Goal: Task Accomplishment & Management: Use online tool/utility

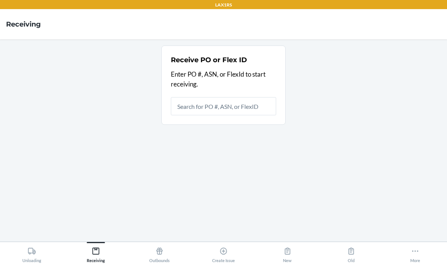
scroll to position [30, 0]
click at [248, 97] on input "text" at bounding box center [223, 106] width 105 height 18
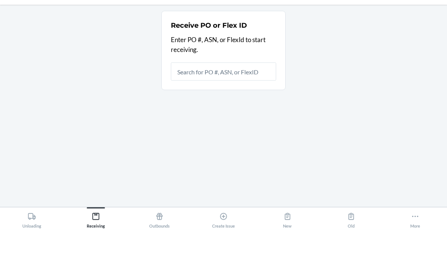
click at [234, 97] on input "text" at bounding box center [223, 106] width 105 height 18
type input "9903589"
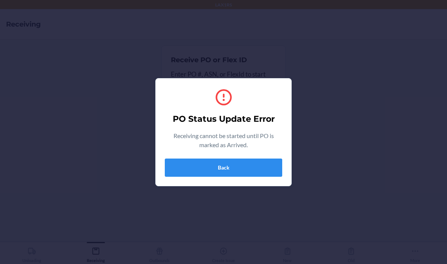
click at [270, 164] on button "Back" at bounding box center [224, 168] width 118 height 18
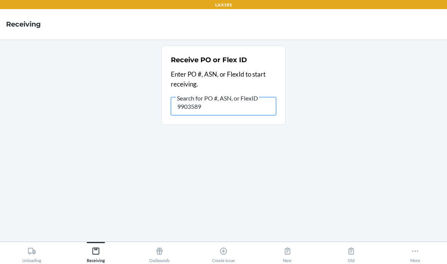
click at [250, 97] on input "9903589" at bounding box center [223, 106] width 105 height 18
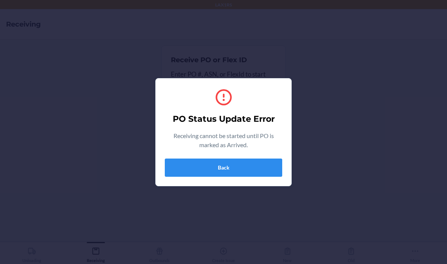
click at [261, 169] on button "Back" at bounding box center [224, 168] width 118 height 18
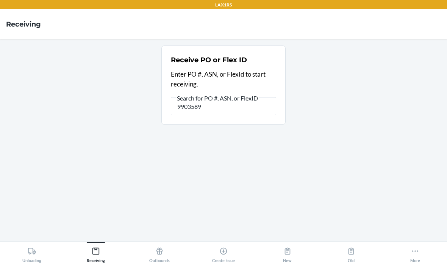
click at [36, 254] on icon at bounding box center [32, 251] width 8 height 8
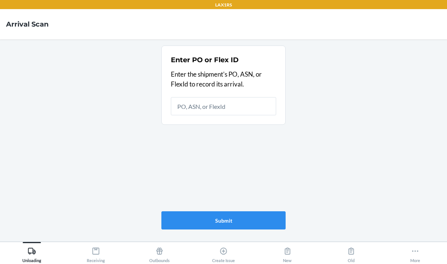
click at [104, 251] on div "Receiving" at bounding box center [96, 253] width 18 height 19
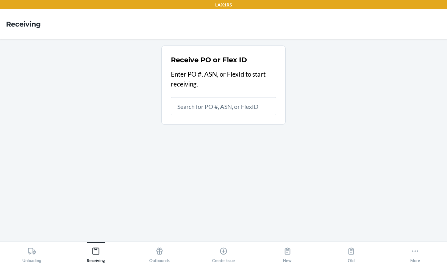
click at [239, 97] on input "text" at bounding box center [223, 106] width 105 height 18
click at [256, 97] on input "text" at bounding box center [223, 106] width 105 height 18
click at [237, 97] on input "text" at bounding box center [223, 106] width 105 height 18
click at [247, 97] on input "text" at bounding box center [223, 106] width 105 height 18
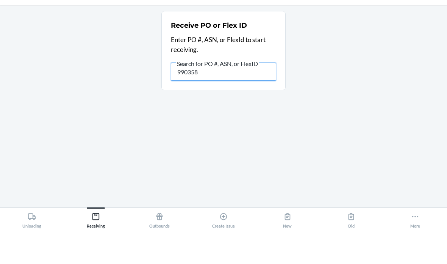
type input "9903589"
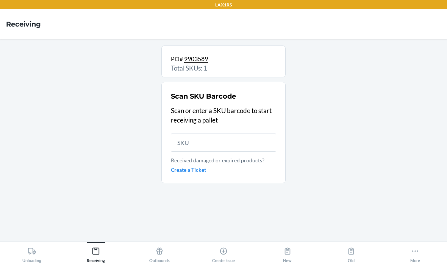
click at [222, 133] on input "text" at bounding box center [223, 142] width 105 height 18
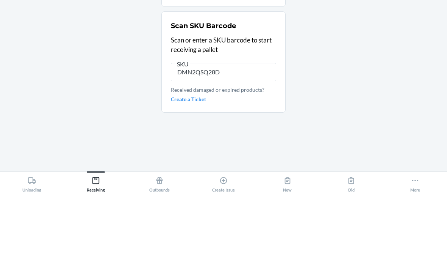
type input "DMN2QSQ28D9"
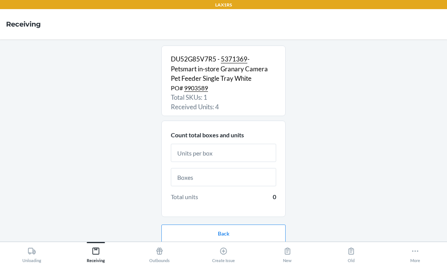
click at [249, 144] on input "text" at bounding box center [223, 153] width 105 height 18
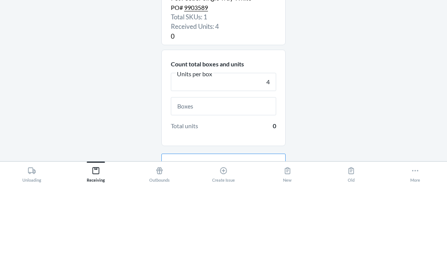
type input "4"
click at [222, 177] on input "text" at bounding box center [223, 186] width 105 height 18
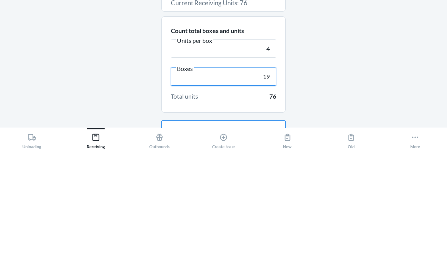
type input "19"
click at [381, 49] on div "DU52G85V7R5 - 5371369 - Petsmart in-store Granary Camera Pet Feeder Single Tray…" at bounding box center [223, 141] width 435 height 190
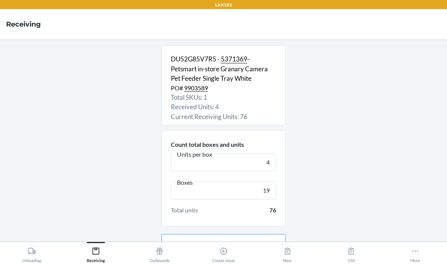
click at [259, 258] on button "Continue" at bounding box center [224, 267] width 124 height 18
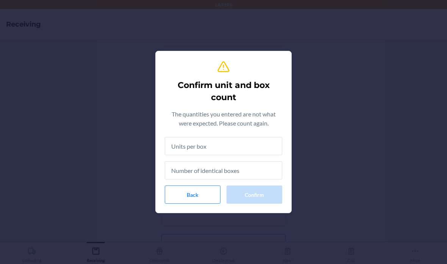
click at [247, 145] on input "text" at bounding box center [224, 146] width 118 height 18
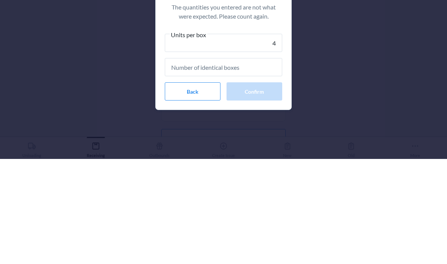
type input "4"
click at [250, 163] on input "text" at bounding box center [224, 172] width 118 height 18
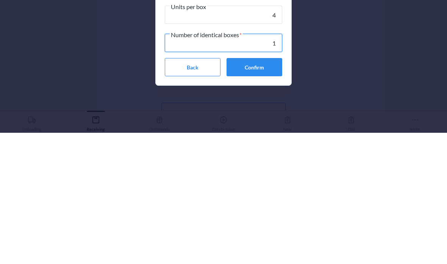
type input "19"
click at [261, 189] on button "Confirm" at bounding box center [255, 198] width 56 height 18
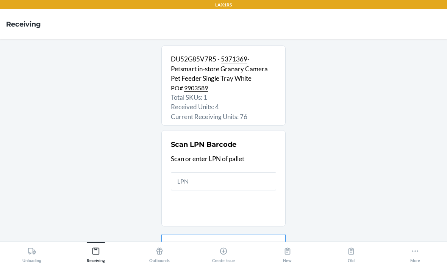
click at [239, 172] on input "text" at bounding box center [223, 181] width 105 height 18
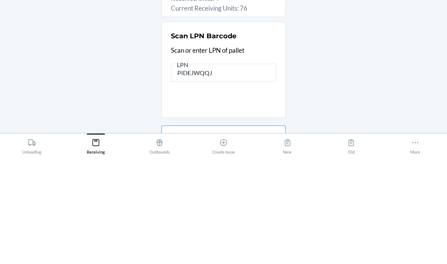
type input "PIDEJWQQJE"
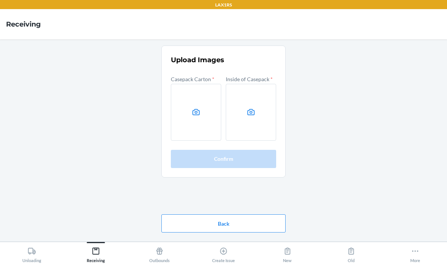
click at [202, 88] on label at bounding box center [196, 112] width 50 height 57
click at [0, 0] on input "file" at bounding box center [0, 0] width 0 height 0
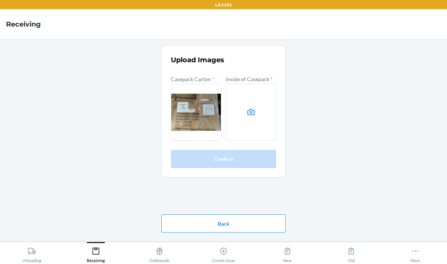
click at [256, 89] on label at bounding box center [251, 112] width 50 height 57
click at [0, 0] on input "file" at bounding box center [0, 0] width 0 height 0
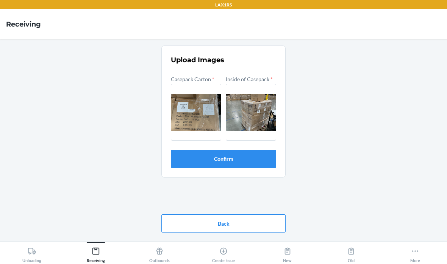
click at [250, 150] on button "Confirm" at bounding box center [223, 159] width 105 height 18
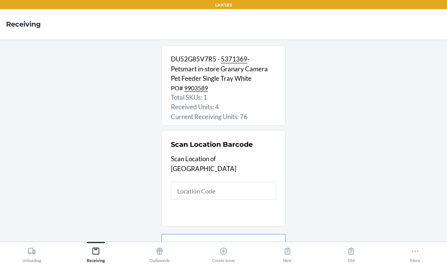
click at [243, 182] on input "text" at bounding box center [223, 191] width 105 height 18
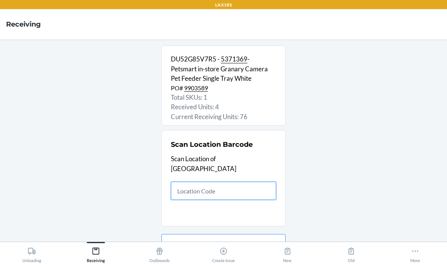
click at [241, 182] on input "text" at bounding box center [223, 191] width 105 height 18
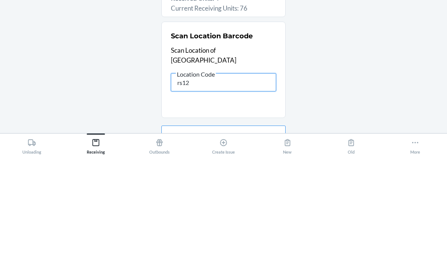
type input "rs120"
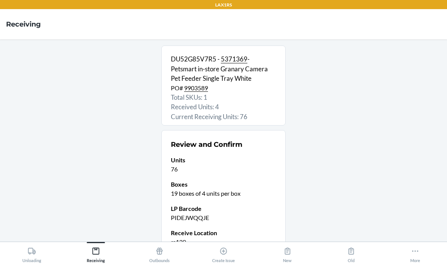
click at [348, 188] on div "DU52G85V7R5 - 5371369 - Petsmart in-store Granary Camera Pet Feeder Single Tray…" at bounding box center [223, 141] width 435 height 190
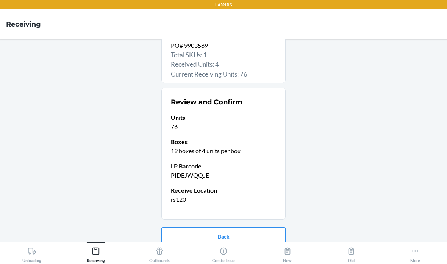
scroll to position [42, 0]
click at [259, 252] on button "Confirm receive" at bounding box center [224, 261] width 124 height 18
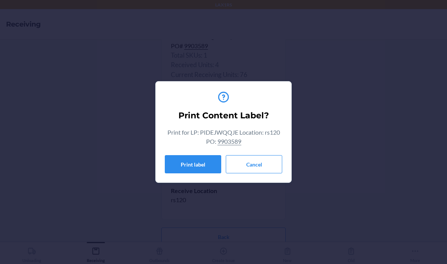
click at [268, 172] on button "Cancel" at bounding box center [254, 164] width 56 height 18
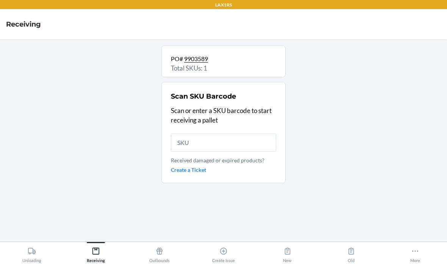
click at [411, 251] on div "More" at bounding box center [416, 253] width 10 height 19
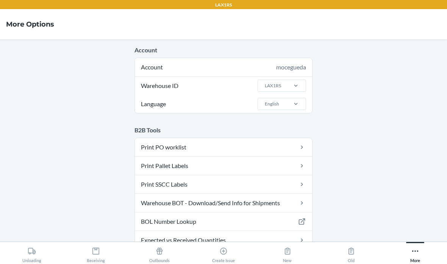
click at [226, 138] on link "Print PO worklist" at bounding box center [223, 147] width 177 height 18
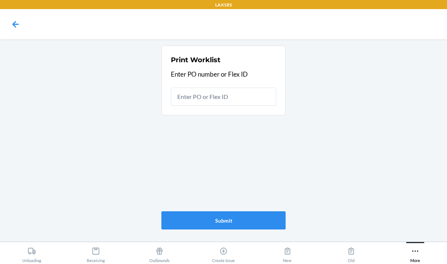
click at [224, 88] on input "text" at bounding box center [223, 97] width 105 height 18
click at [223, 88] on input "text" at bounding box center [223, 97] width 105 height 18
click at [227, 88] on input "text" at bounding box center [223, 97] width 105 height 18
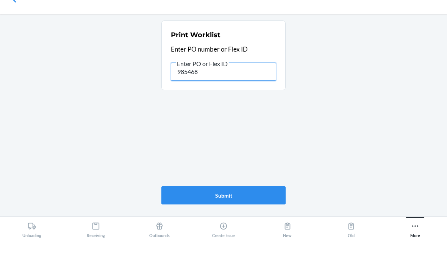
type input "9854688"
